Goal: Navigation & Orientation: Find specific page/section

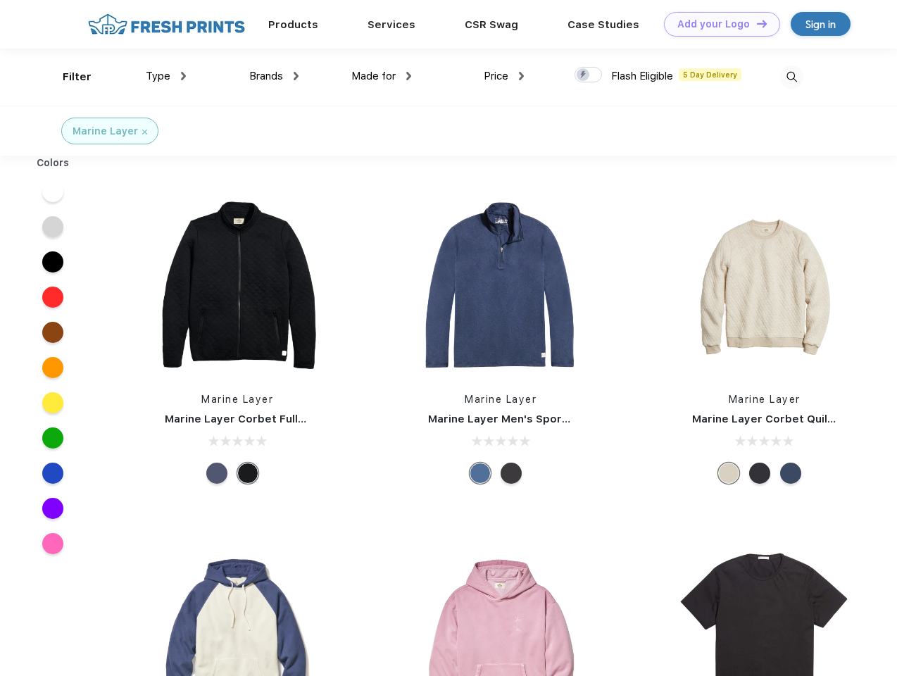
click at [717, 24] on link "Add your Logo Design Tool" at bounding box center [722, 24] width 116 height 25
click at [0, 0] on div "Design Tool" at bounding box center [0, 0] width 0 height 0
click at [756, 23] on link "Add your Logo Design Tool" at bounding box center [722, 24] width 116 height 25
click at [68, 77] on div "Filter" at bounding box center [77, 77] width 29 height 16
click at [166, 76] on span "Type" at bounding box center [158, 76] width 25 height 13
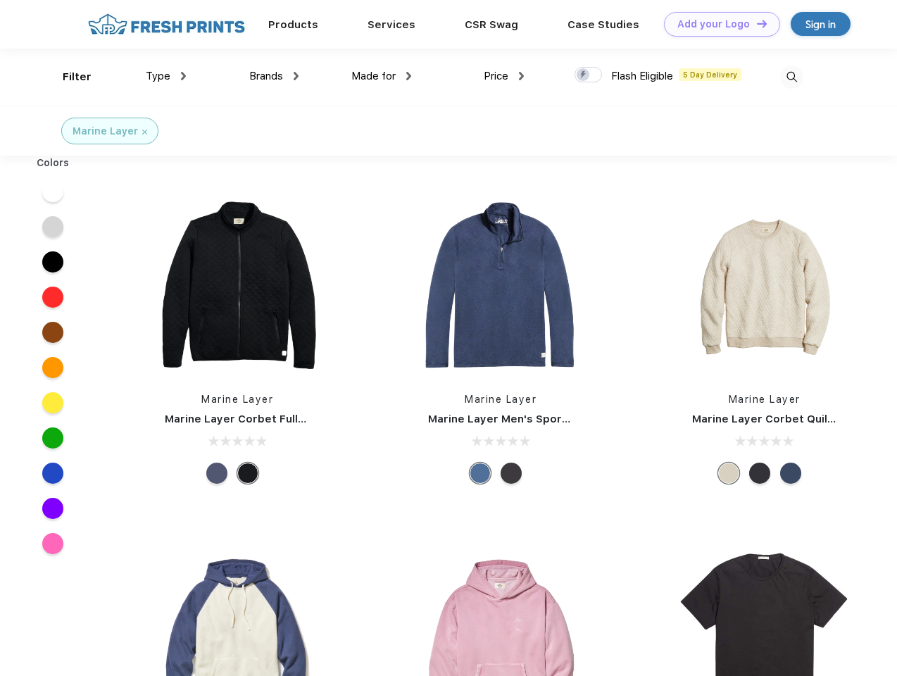
click at [274, 76] on span "Brands" at bounding box center [266, 76] width 34 height 13
click at [382, 76] on span "Made for" at bounding box center [374, 76] width 44 height 13
click at [504, 76] on span "Price" at bounding box center [496, 76] width 25 height 13
click at [589, 75] on div at bounding box center [588, 74] width 27 height 15
click at [584, 75] on input "checkbox" at bounding box center [579, 70] width 9 height 9
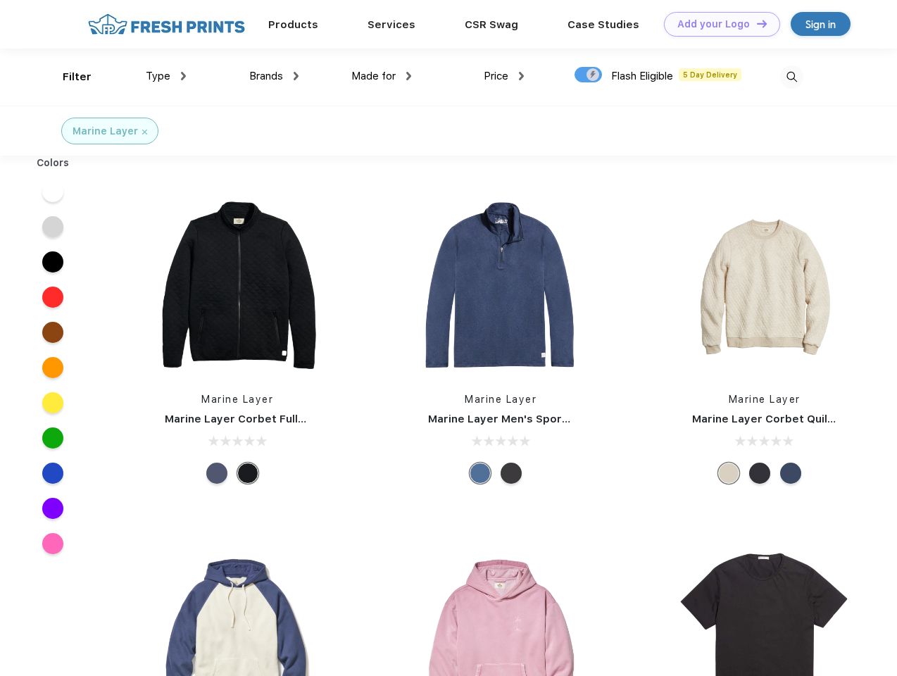
click at [792, 77] on img at bounding box center [792, 77] width 23 height 23
